Goal: Information Seeking & Learning: Check status

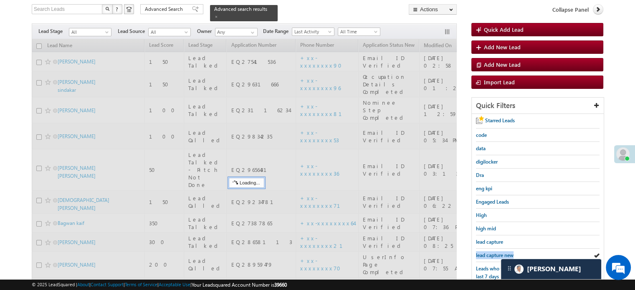
click at [497, 255] on span "lead capture new" at bounding box center [495, 255] width 38 height 6
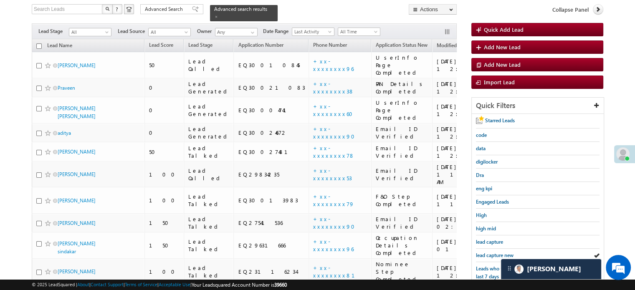
click at [497, 255] on span "lead capture new" at bounding box center [495, 255] width 38 height 6
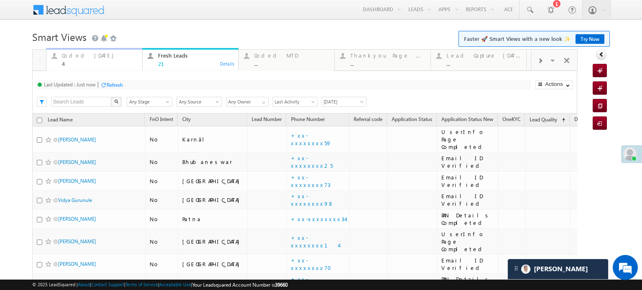
click at [86, 57] on div "Coded Today" at bounding box center [99, 55] width 75 height 7
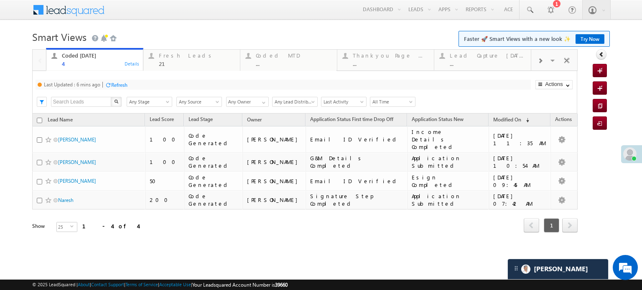
click at [112, 84] on div "Refresh" at bounding box center [119, 85] width 16 height 6
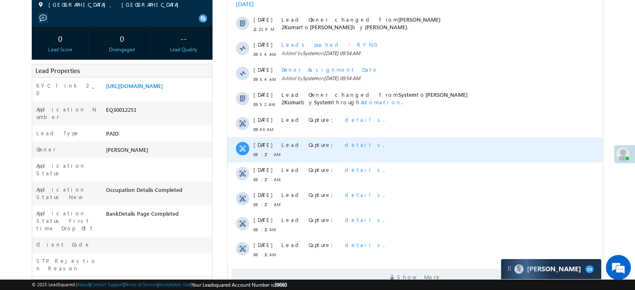
scroll to position [42, 0]
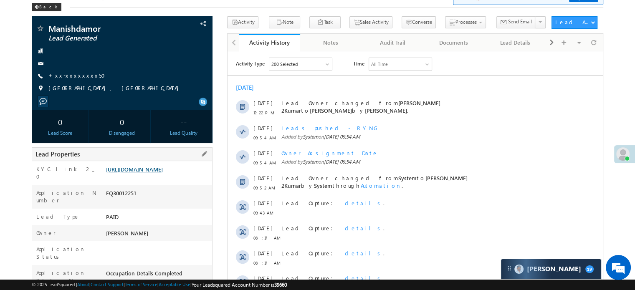
click at [147, 173] on link "https://angelbroking1-pk3em7sa.customui-test.leadsquared.com?leadId=8a46255d-e0…" at bounding box center [134, 169] width 57 height 7
